Goal: Task Accomplishment & Management: Complete application form

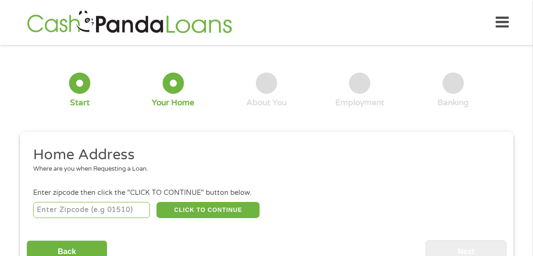
click at [128, 208] on input "number" at bounding box center [91, 210] width 117 height 16
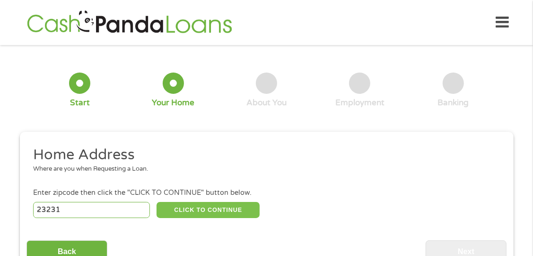
type input "23231"
click at [222, 202] on button "CLICK TO CONTINUE" at bounding box center [208, 210] width 103 height 16
type input "23231"
type input "Henrico"
select select "[US_STATE]"
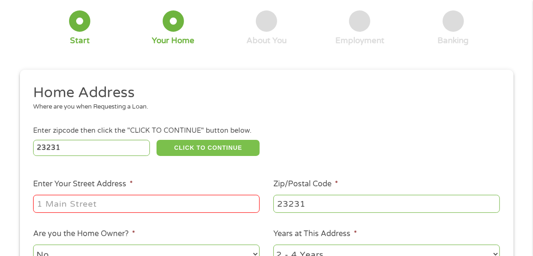
scroll to position [95, 0]
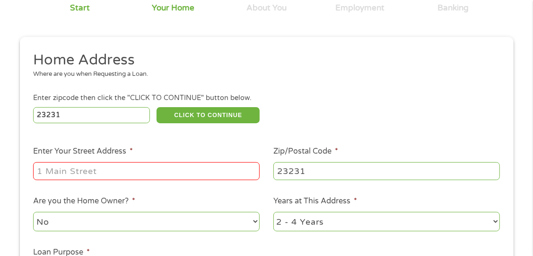
click at [150, 166] on input "Enter Your Street Address *" at bounding box center [146, 171] width 227 height 18
type input "[STREET_ADDRESS][PERSON_NAME]"
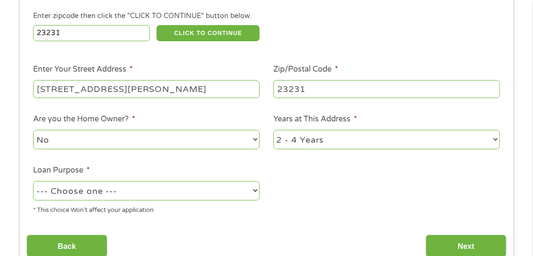
scroll to position [189, 0]
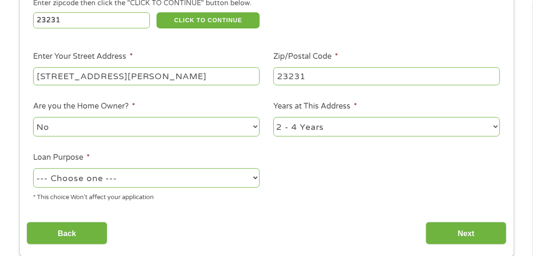
click at [304, 124] on select "1 Year or less 1 - 2 Years 2 - 4 Years Over 4 Years" at bounding box center [387, 126] width 227 height 19
select select "60months"
click at [274, 117] on select "1 Year or less 1 - 2 Years 2 - 4 Years Over 4 Years" at bounding box center [387, 126] width 227 height 19
click at [218, 171] on select "--- Choose one --- Pay Bills Debt Consolidation Home Improvement Major Purchase…" at bounding box center [146, 177] width 227 height 19
select select "other"
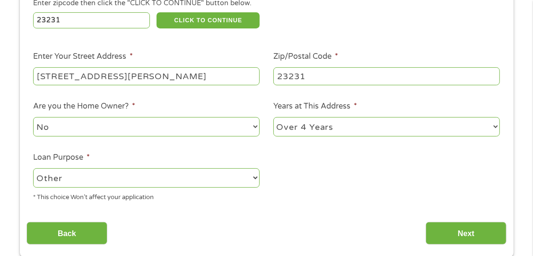
click at [33, 168] on select "--- Choose one --- Pay Bills Debt Consolidation Home Improvement Major Purchase…" at bounding box center [146, 177] width 227 height 19
drag, startPoint x: 494, startPoint y: 250, endPoint x: 488, endPoint y: 239, distance: 13.6
click at [492, 249] on div "This field is hidden when viewing the form gclid CjwKCAjw2brFBhBOEiwAVJX5GKiC5h…" at bounding box center [267, 99] width 494 height 315
click at [483, 229] on input "Next" at bounding box center [466, 233] width 81 height 23
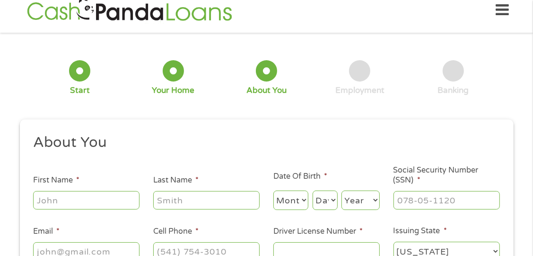
scroll to position [0, 0]
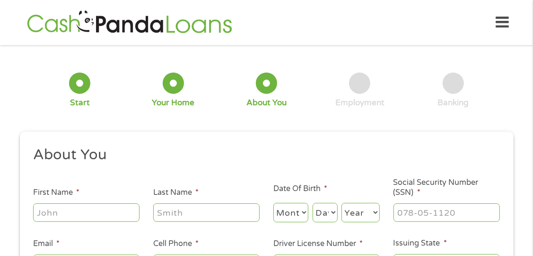
click at [105, 202] on div at bounding box center [86, 213] width 107 height 22
click at [103, 203] on input "First Name *" at bounding box center [86, 212] width 107 height 18
type input "[PERSON_NAME]"
select select "10"
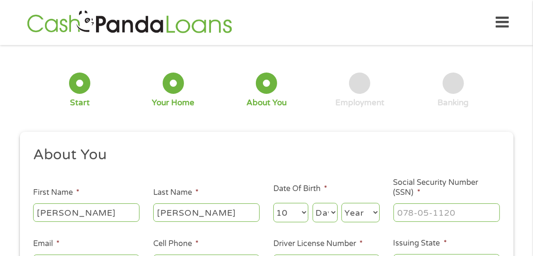
select select "11"
select select "1991"
type input "[EMAIL_ADDRESS][DOMAIN_NAME]"
type input "[PHONE_NUMBER]"
drag, startPoint x: 411, startPoint y: 212, endPoint x: 411, endPoint y: 205, distance: 6.6
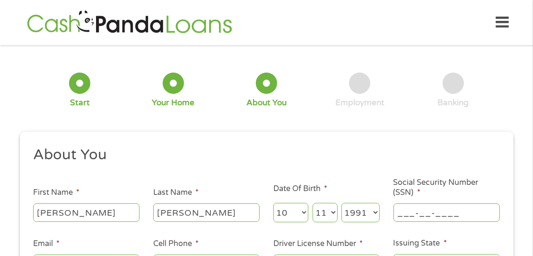
click at [412, 208] on input "___-__-____" at bounding box center [447, 212] width 107 height 18
type input "225-63-5923"
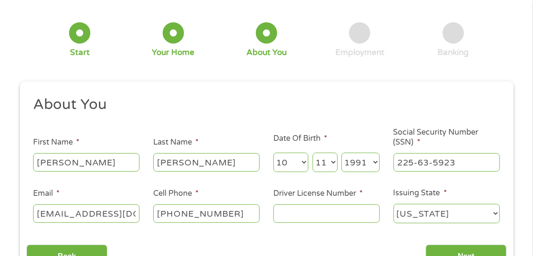
scroll to position [95, 0]
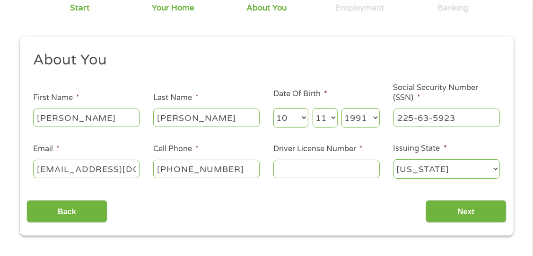
click at [339, 163] on input "Driver License Number *" at bounding box center [327, 169] width 107 height 18
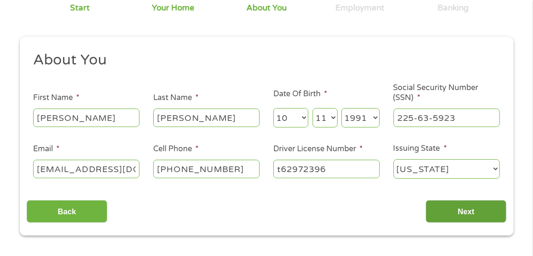
type input "t62972396"
click at [445, 210] on input "Next" at bounding box center [466, 211] width 81 height 23
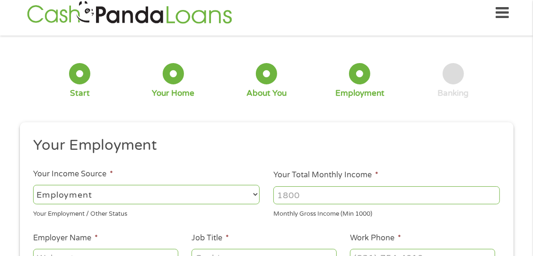
scroll to position [0, 0]
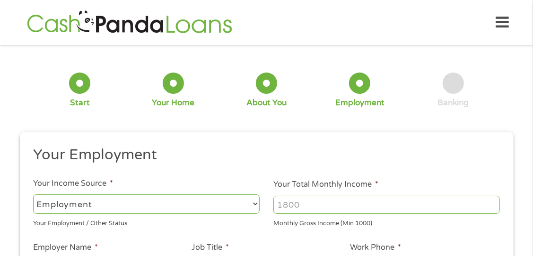
click at [294, 198] on input "Your Total Monthly Income *" at bounding box center [387, 204] width 227 height 18
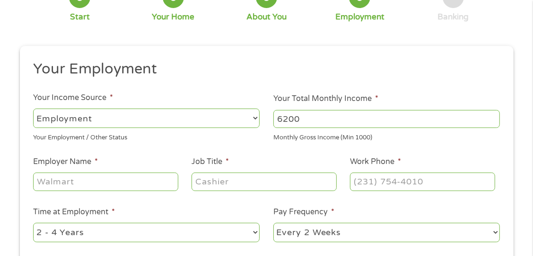
scroll to position [95, 0]
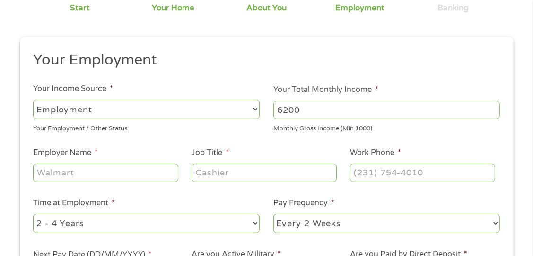
type input "6200"
click at [148, 170] on input "Employer Name *" at bounding box center [105, 172] width 145 height 18
type input "Westrock"
type input "Cust Service Coordinator"
type input "[PHONE_NUMBER]"
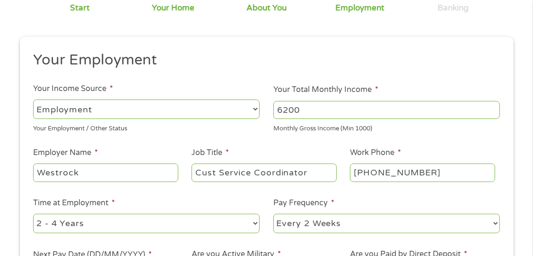
select select "24months"
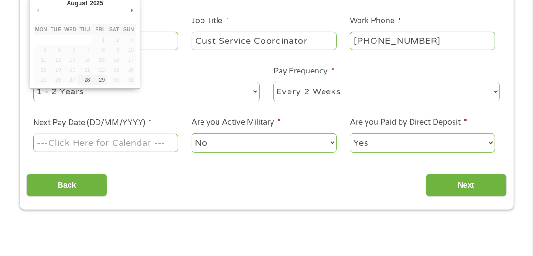
scroll to position [235, 0]
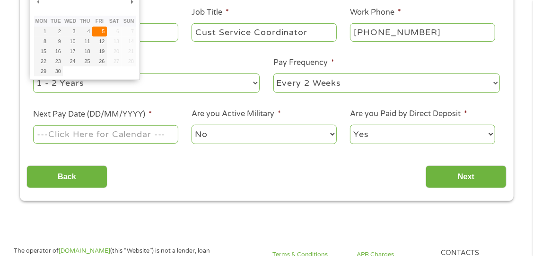
type input "[DATE]"
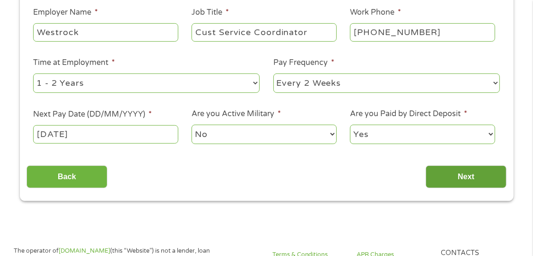
click at [463, 168] on input "Next" at bounding box center [466, 176] width 81 height 23
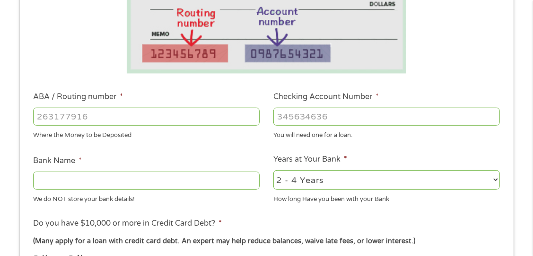
scroll to position [237, 0]
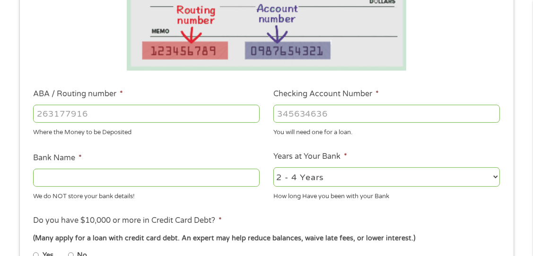
click at [172, 109] on input "ABA / Routing number *" at bounding box center [146, 114] width 227 height 18
type input "015000017"
type input "435061013287"
type input "Bank of America"
select select "12months"
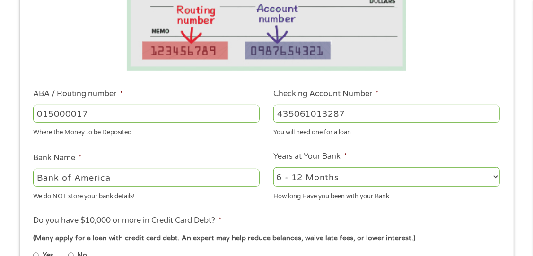
click at [68, 248] on input "No" at bounding box center [71, 255] width 6 height 15
radio input "true"
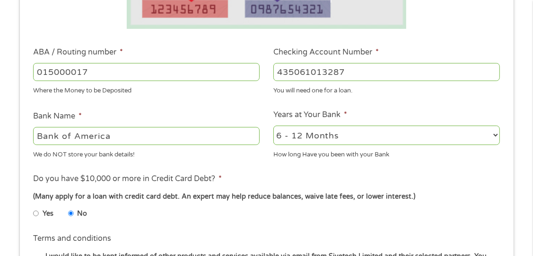
scroll to position [284, 0]
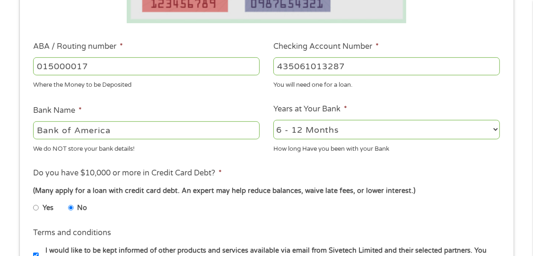
click at [185, 209] on ul "Yes No" at bounding box center [146, 209] width 226 height 22
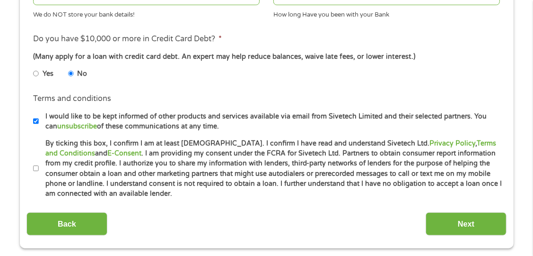
scroll to position [426, 0]
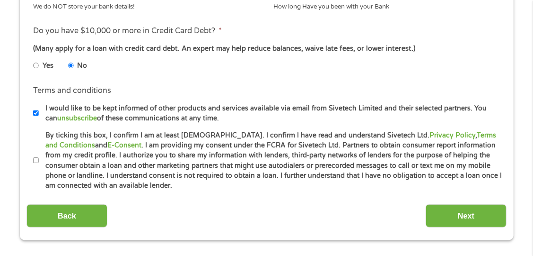
click at [161, 110] on label "I would like to be kept informed of other products and services available via e…" at bounding box center [271, 113] width 464 height 20
click at [39, 110] on input "I would like to be kept informed of other products and services available via e…" at bounding box center [36, 113] width 6 height 15
checkbox input "false"
click at [192, 160] on label "By ticking this box, I confirm I am at least [DEMOGRAPHIC_DATA]. I confirm I ha…" at bounding box center [271, 160] width 464 height 61
click at [39, 160] on input "By ticking this box, I confirm I am at least [DEMOGRAPHIC_DATA]. I confirm I ha…" at bounding box center [36, 160] width 6 height 15
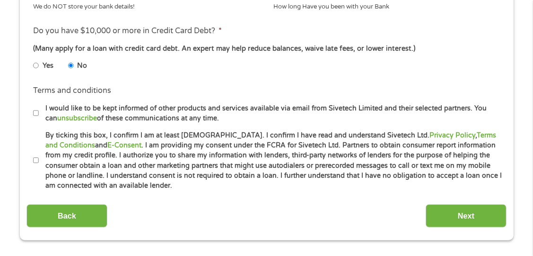
checkbox input "true"
click at [479, 206] on input "Next" at bounding box center [466, 215] width 81 height 23
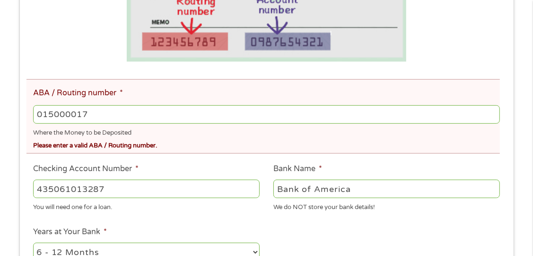
scroll to position [284, 0]
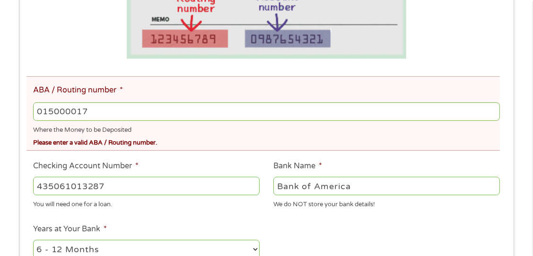
click at [54, 105] on input "015000017" at bounding box center [266, 111] width 467 height 18
type input "051000017"
type input "BANK OF AMERICA NA"
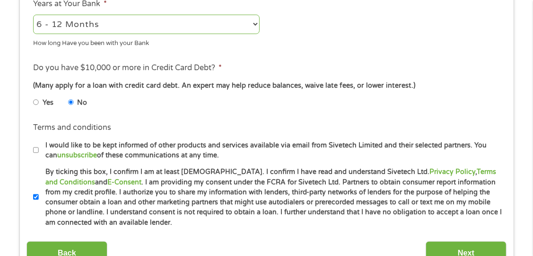
scroll to position [615, 0]
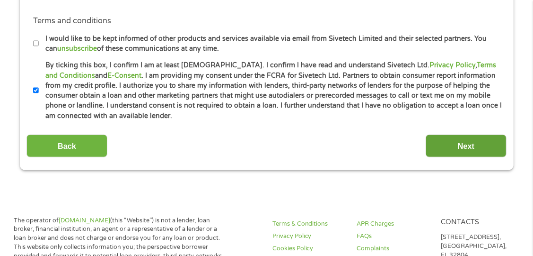
type input "051000017"
click at [470, 143] on input "Next" at bounding box center [466, 145] width 81 height 23
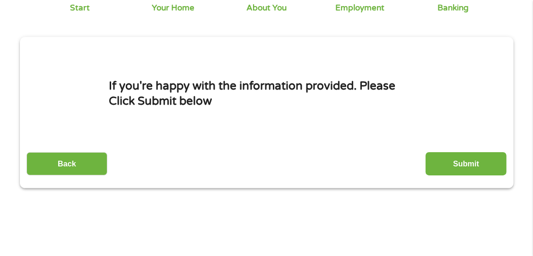
scroll to position [47, 0]
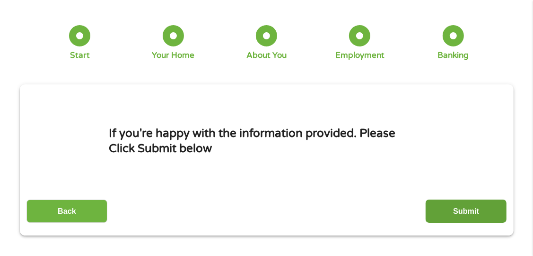
click at [467, 206] on input "Submit" at bounding box center [466, 210] width 81 height 23
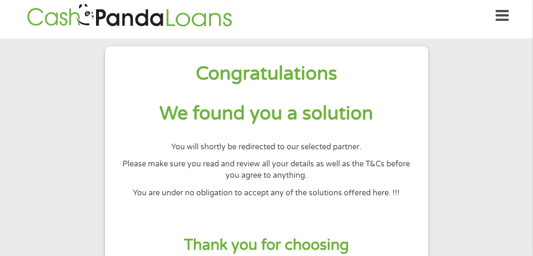
scroll to position [0, 0]
